Goal: Information Seeking & Learning: Learn about a topic

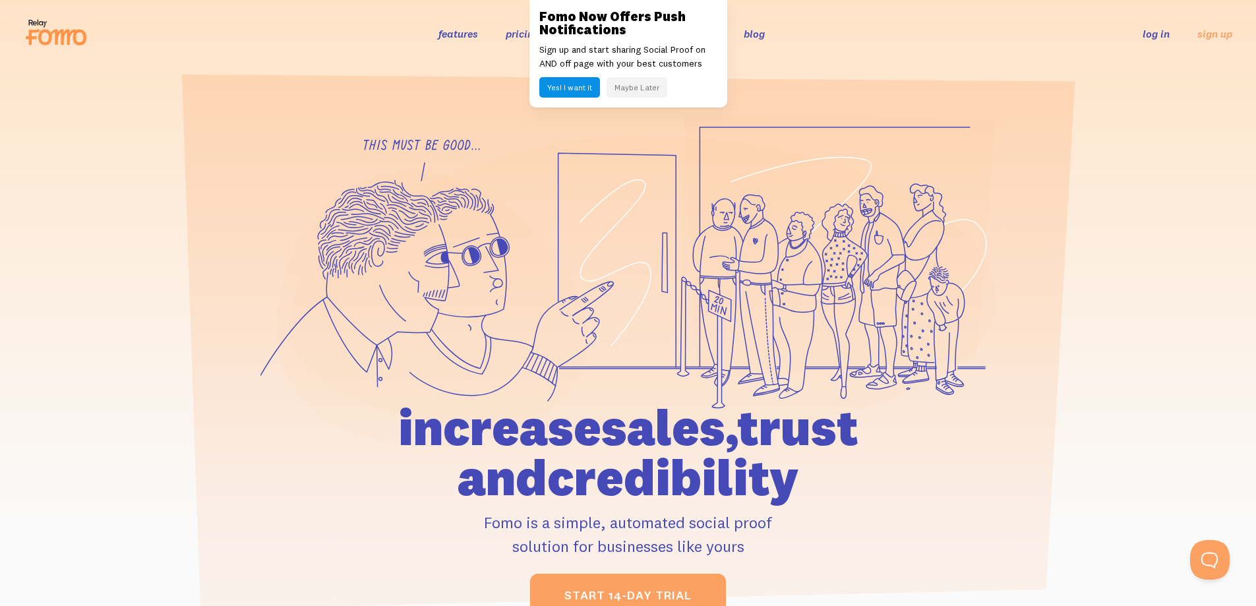
click at [608, 37] on div "Fomo Now Offers Push Notifications Sign up and start sharing Social Proof on AN…" at bounding box center [629, 53] width 198 height 107
click at [615, 85] on button "Maybe Later" at bounding box center [637, 87] width 61 height 20
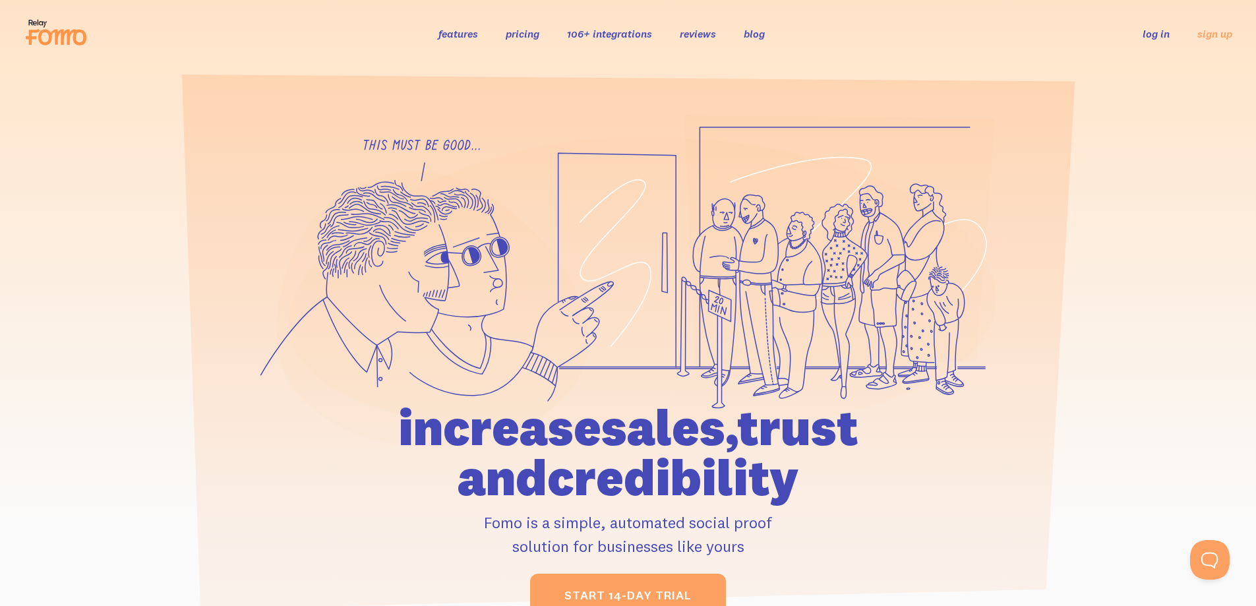
click at [699, 28] on link "reviews" at bounding box center [698, 33] width 36 height 13
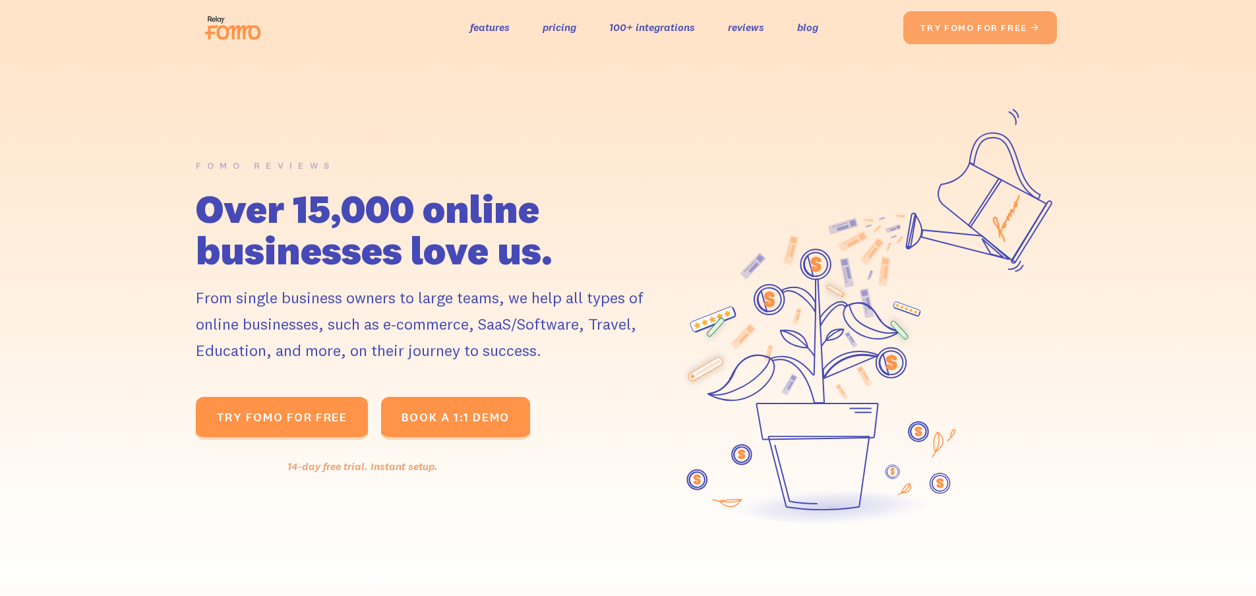
click at [782, 26] on li "features pricing 100+ integrations reviews blog Solutions Blogs Social Commerce…" at bounding box center [644, 27] width 348 height 19
click at [814, 26] on link "blog" at bounding box center [807, 27] width 21 height 19
click at [491, 29] on link "features" at bounding box center [490, 27] width 40 height 19
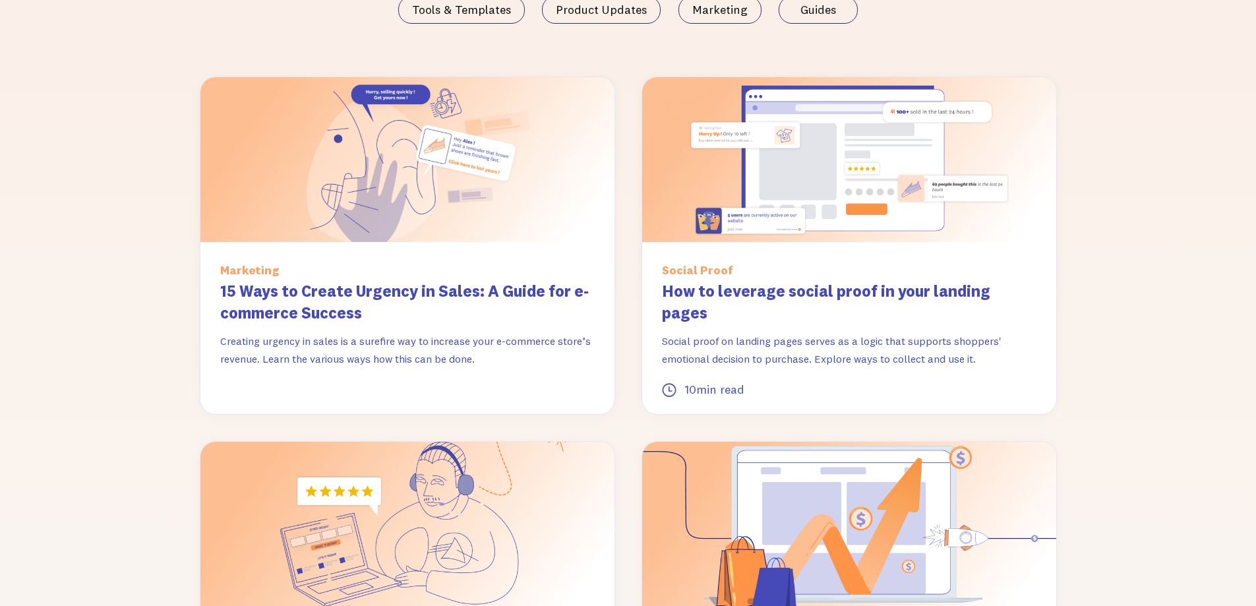
scroll to position [989, 0]
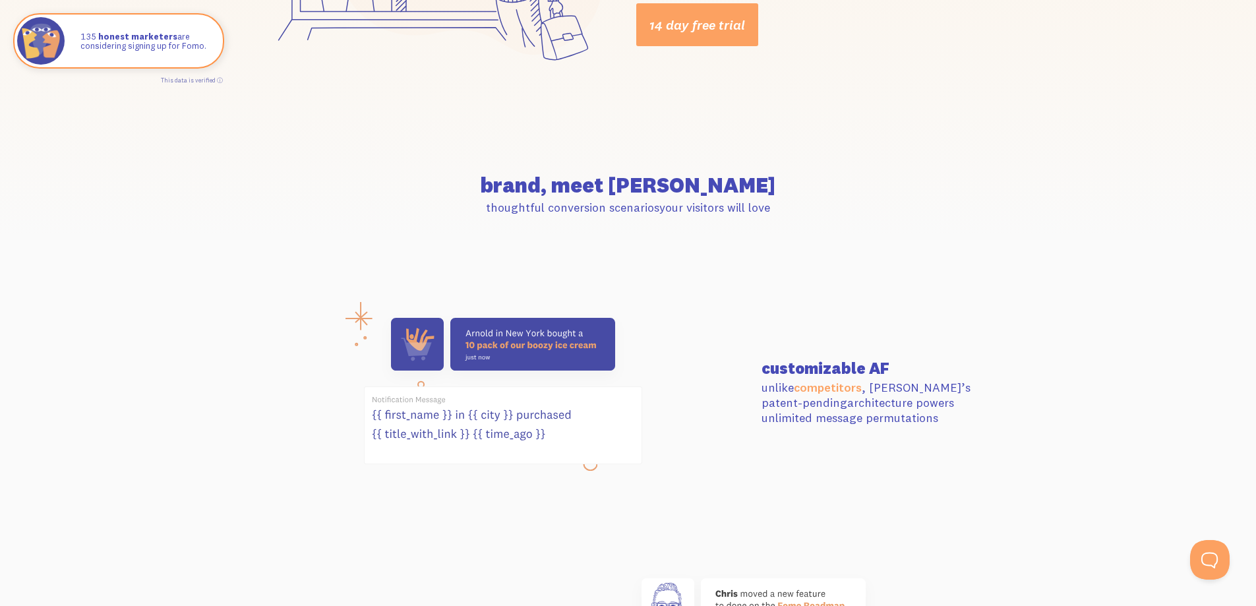
scroll to position [330, 0]
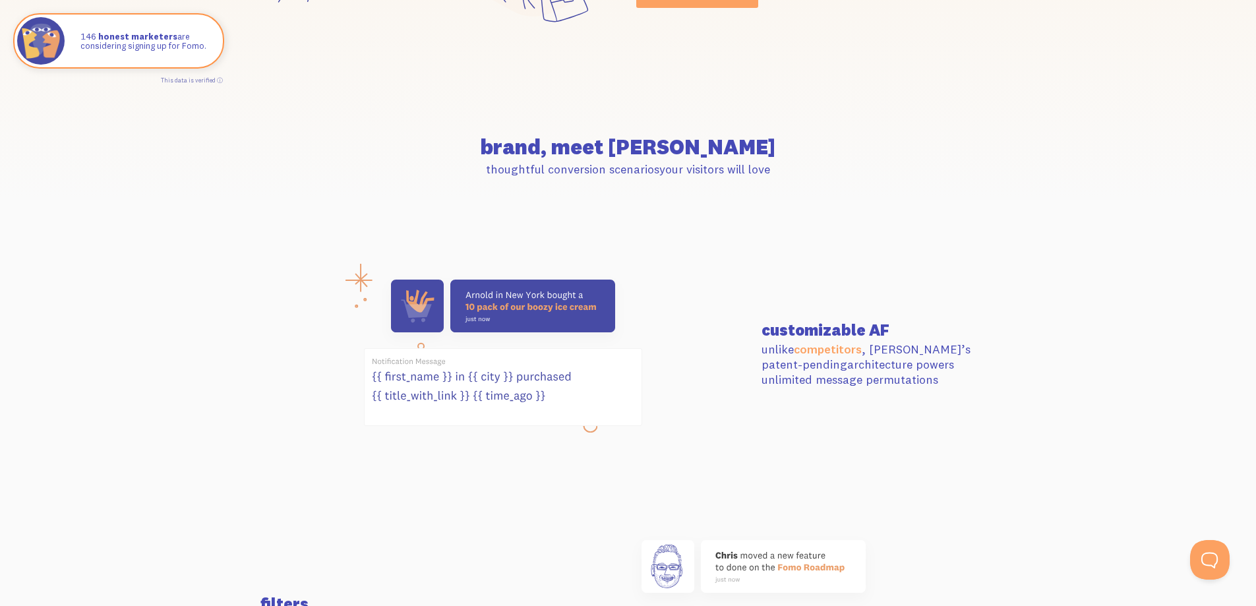
click at [585, 425] on icon at bounding box center [503, 387] width 277 height 76
click at [594, 424] on icon at bounding box center [503, 387] width 277 height 76
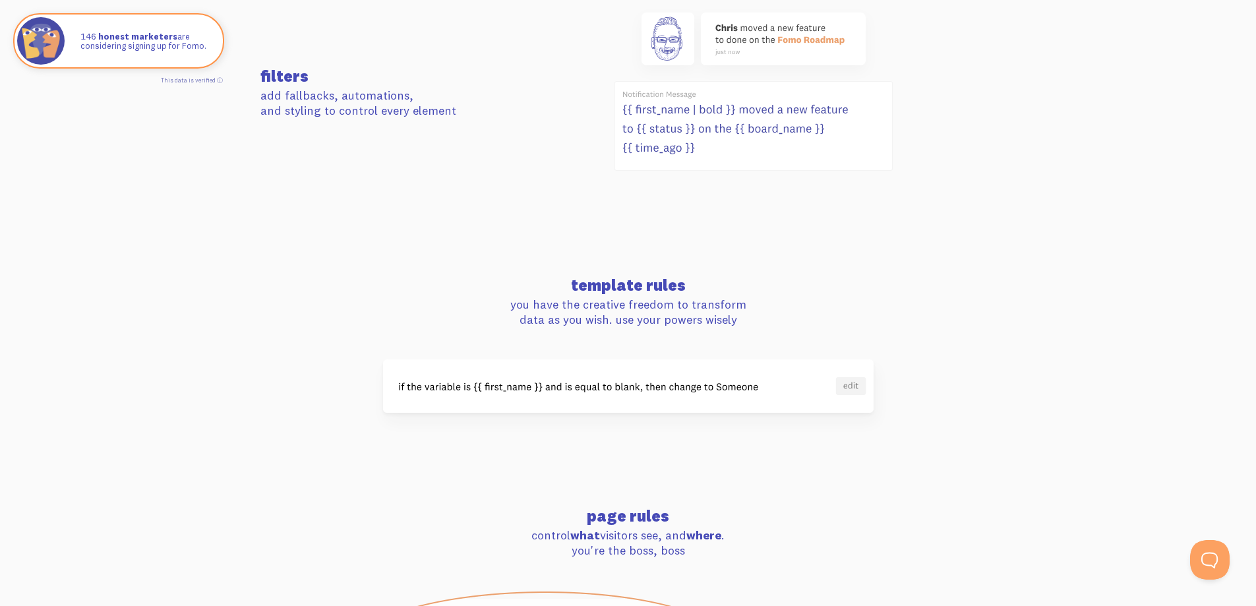
scroll to position [989, 0]
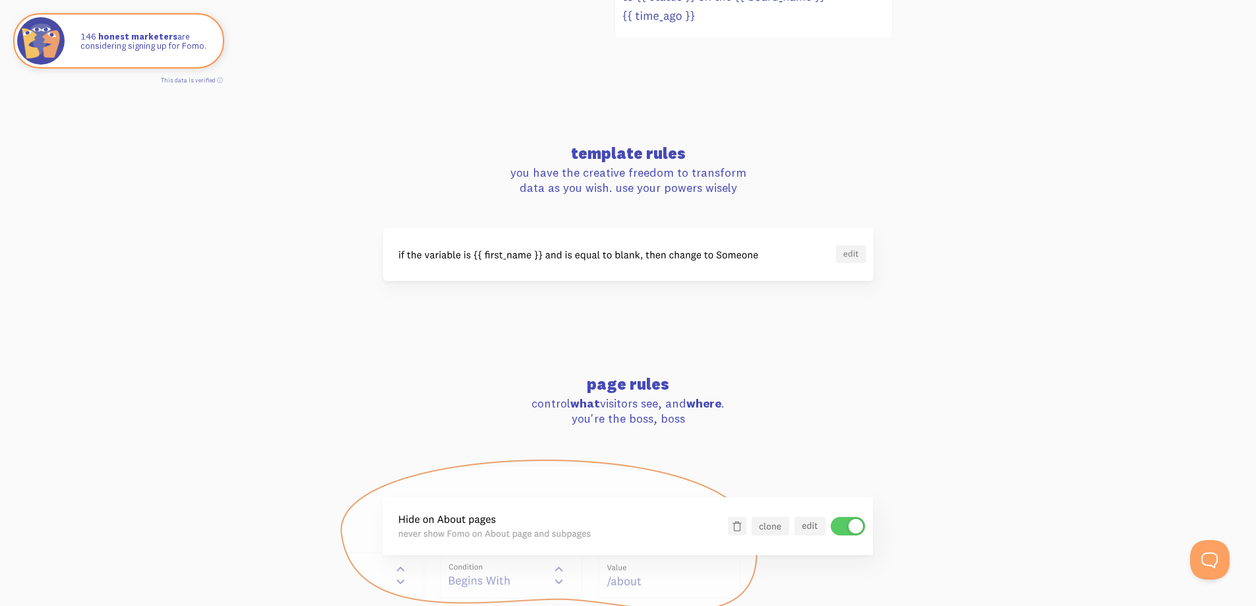
click at [632, 249] on img at bounding box center [628, 254] width 491 height 53
drag, startPoint x: 842, startPoint y: 256, endPoint x: 849, endPoint y: 244, distance: 13.9
click at [842, 254] on img at bounding box center [628, 254] width 491 height 53
click at [851, 243] on img at bounding box center [628, 254] width 491 height 53
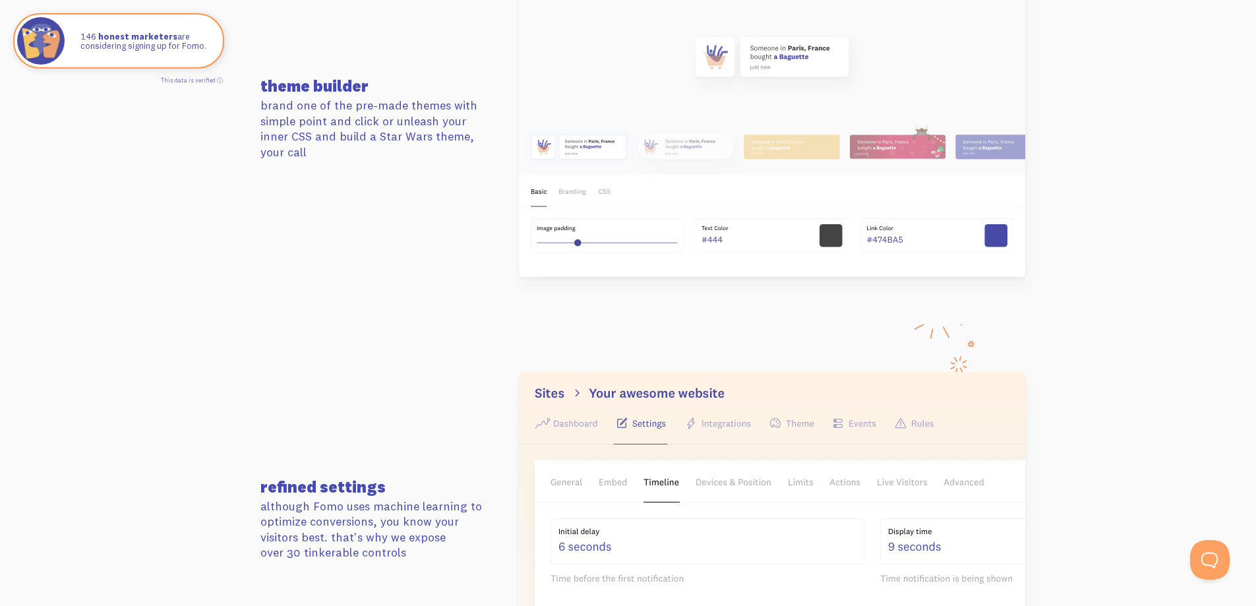
scroll to position [1912, 0]
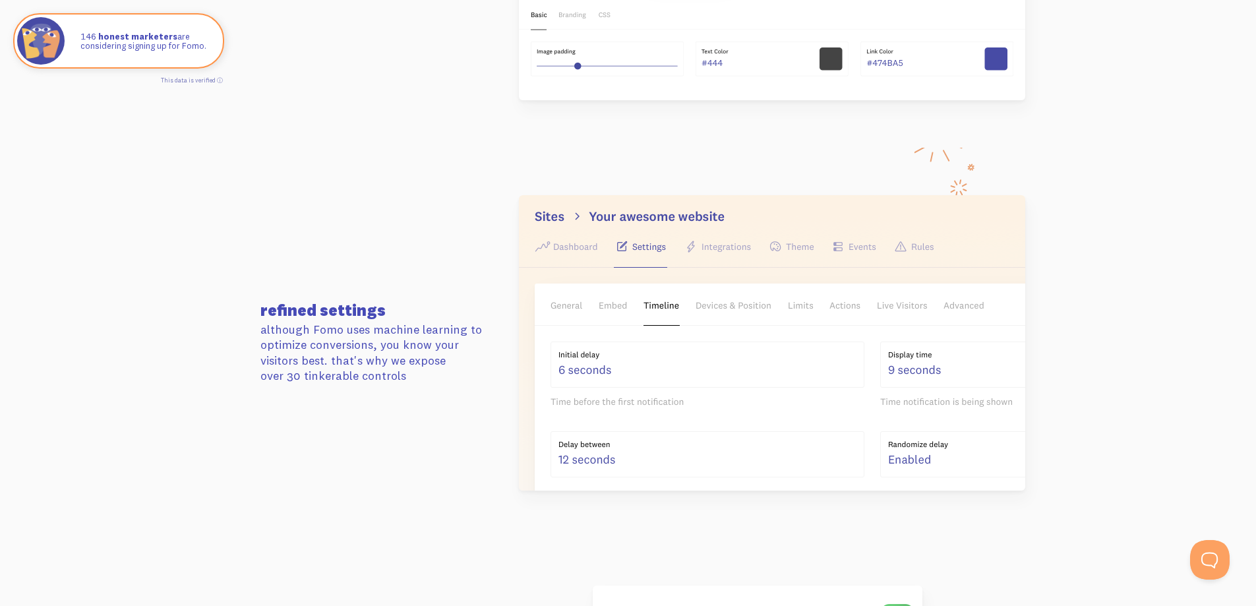
click at [740, 419] on img at bounding box center [772, 342] width 506 height 295
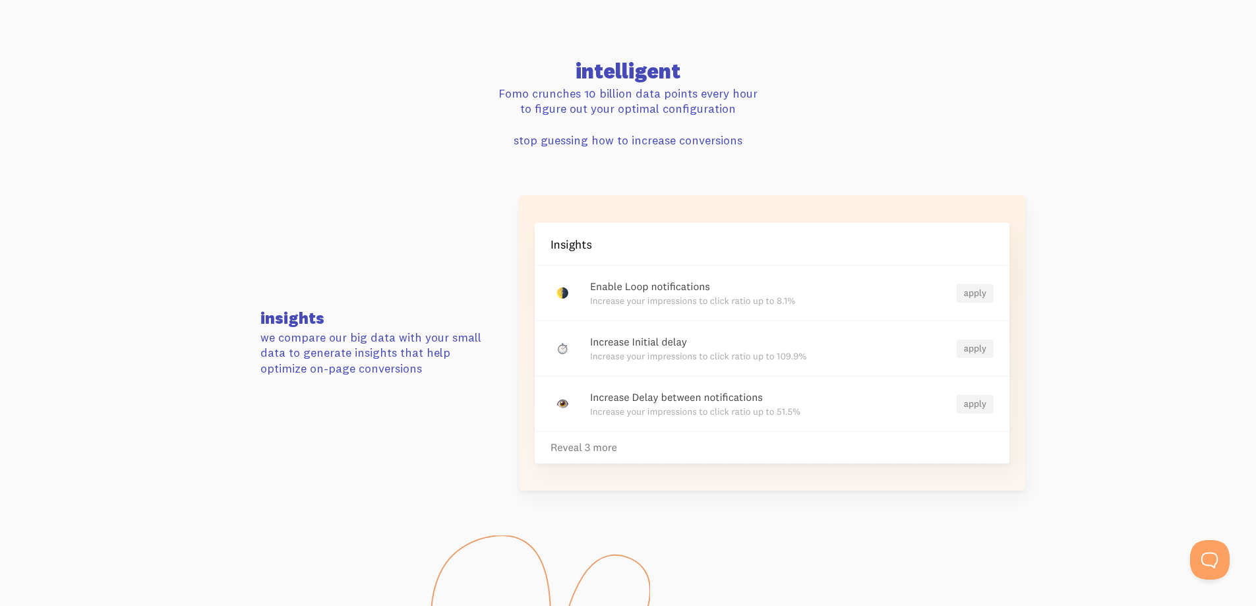
scroll to position [3033, 0]
